Goal: Task Accomplishment & Management: Use online tool/utility

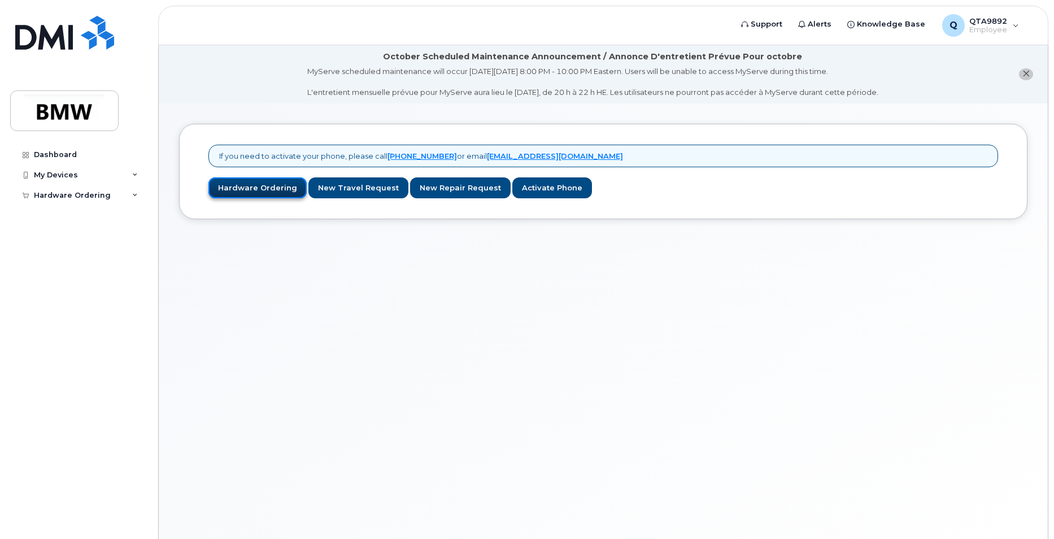
click at [255, 191] on link "Hardware Ordering" at bounding box center [257, 187] width 98 height 21
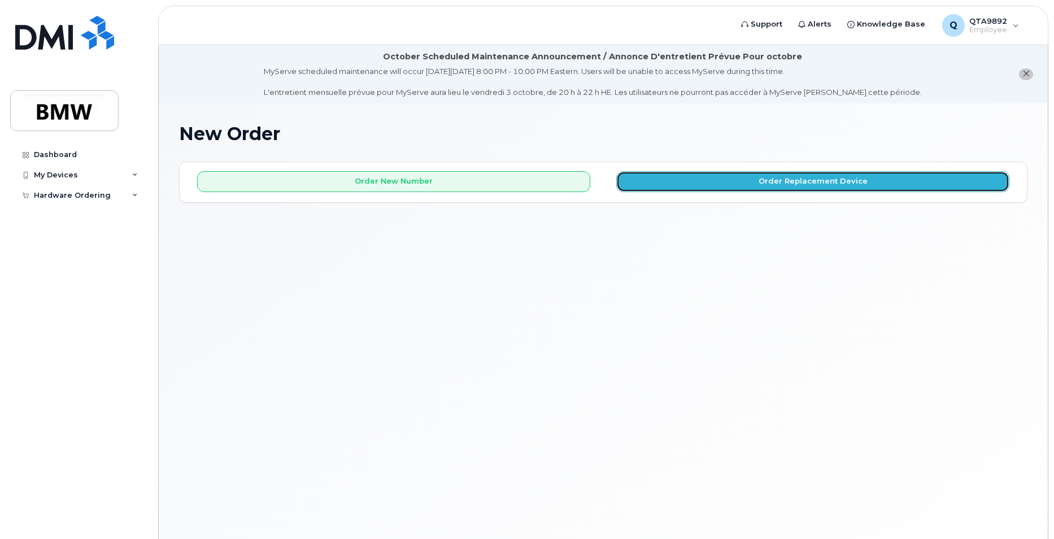
click at [759, 181] on button "Order Replacement Device" at bounding box center [812, 181] width 393 height 21
